Goal: Task Accomplishment & Management: Use online tool/utility

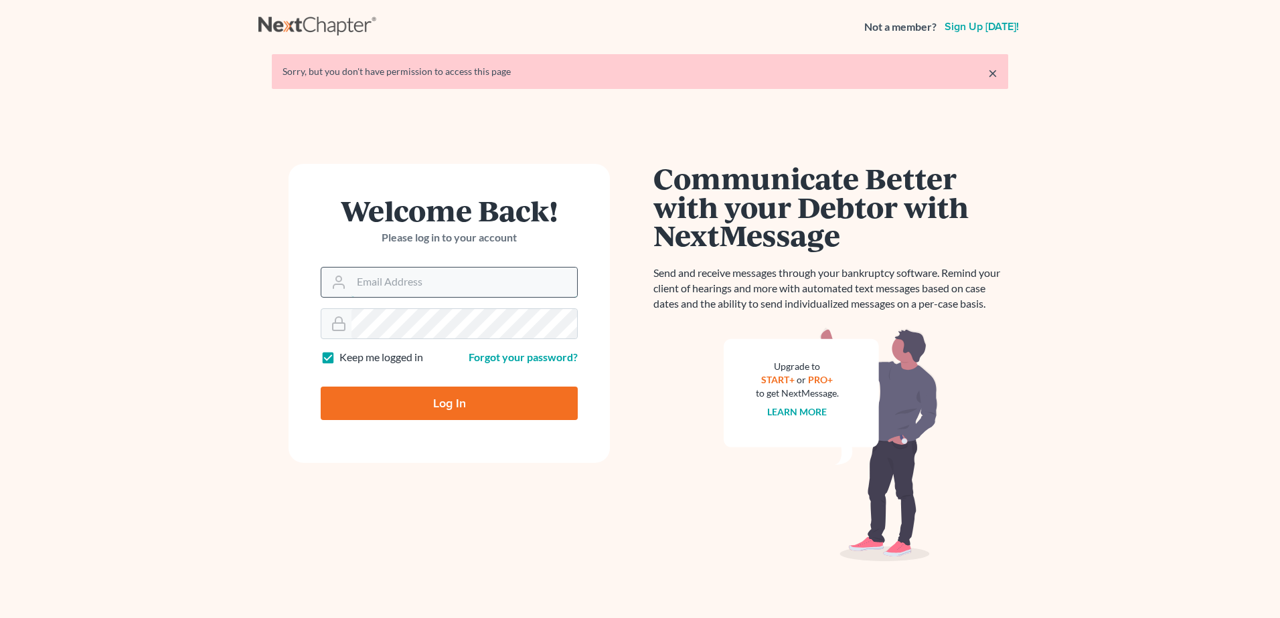
drag, startPoint x: 0, startPoint y: 0, endPoint x: 387, endPoint y: 289, distance: 483.0
click at [387, 289] on input "Email Address" at bounding box center [464, 282] width 226 height 29
type input "[PERSON_NAME][EMAIL_ADDRESS][DOMAIN_NAME]"
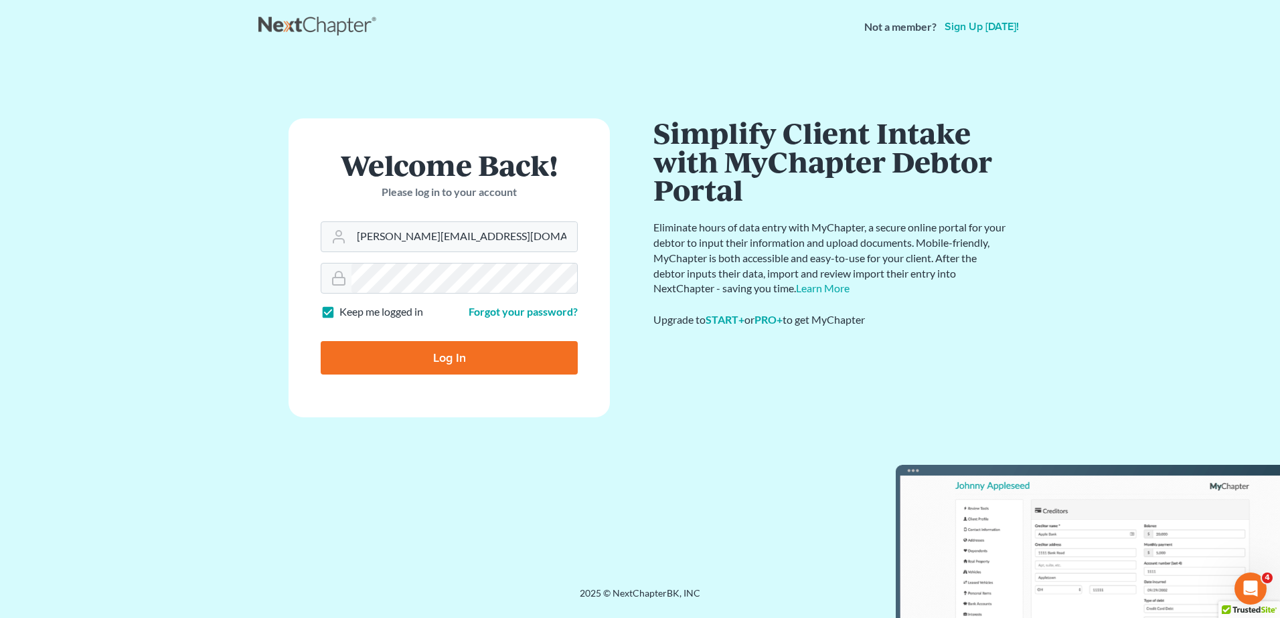
click at [411, 351] on input "Log In" at bounding box center [449, 357] width 257 height 33
type input "Thinking..."
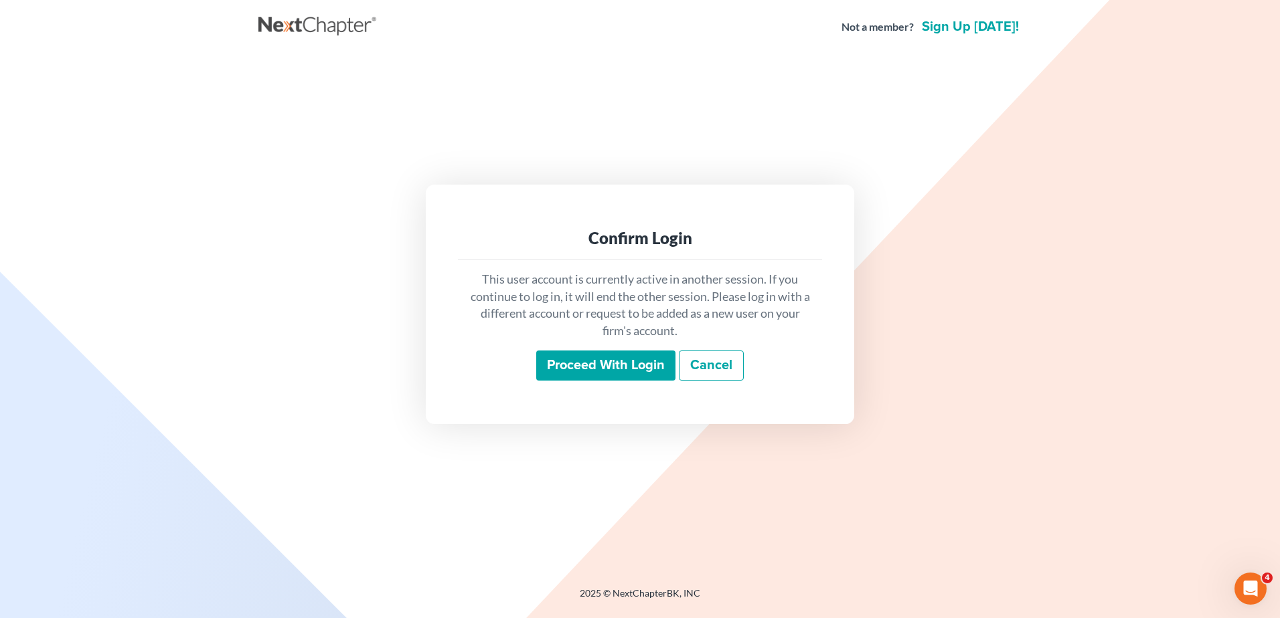
click at [584, 364] on input "Proceed with login" at bounding box center [605, 366] width 139 height 31
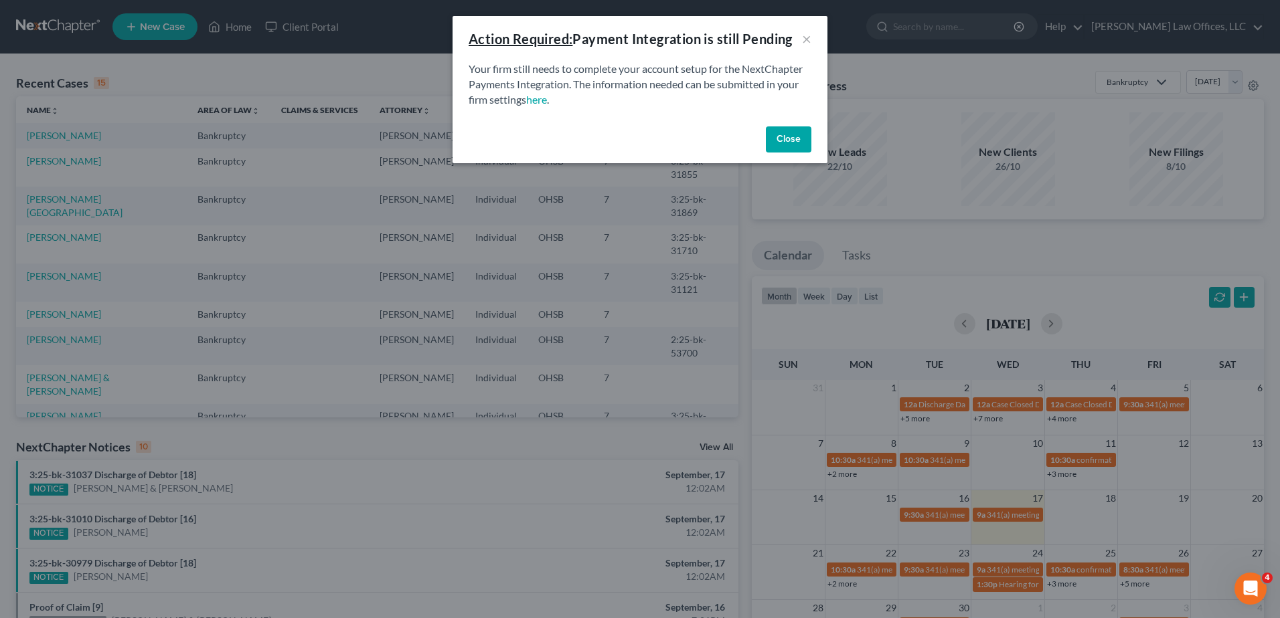
click at [791, 133] on button "Close" at bounding box center [789, 140] width 46 height 27
